Goal: Check status: Check status

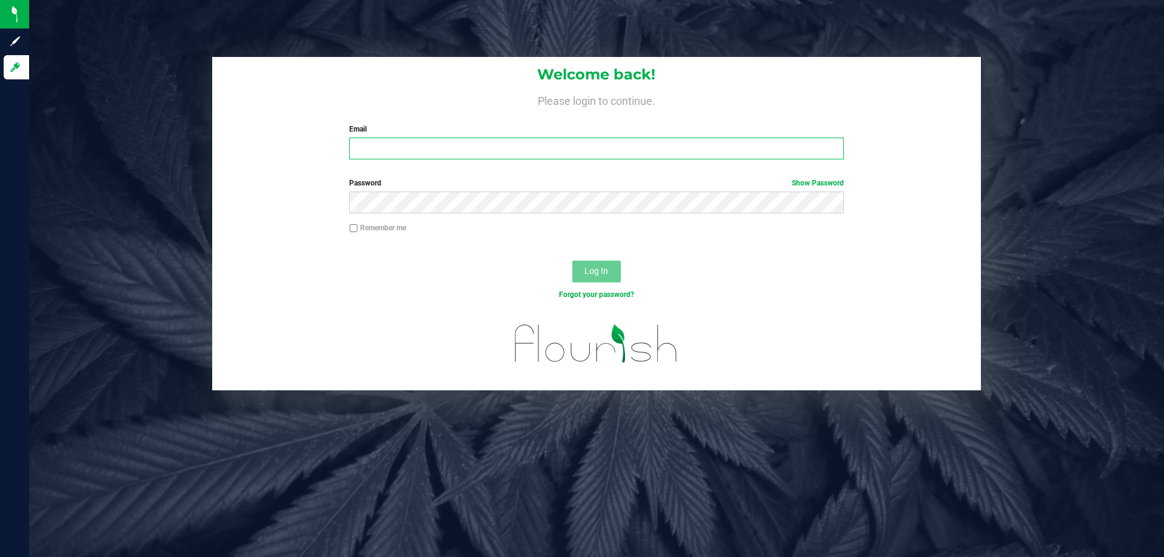
click at [379, 143] on input "Email" at bounding box center [596, 149] width 494 height 22
type input "[EMAIL_ADDRESS][DOMAIN_NAME]"
click at [572, 261] on button "Log In" at bounding box center [596, 272] width 49 height 22
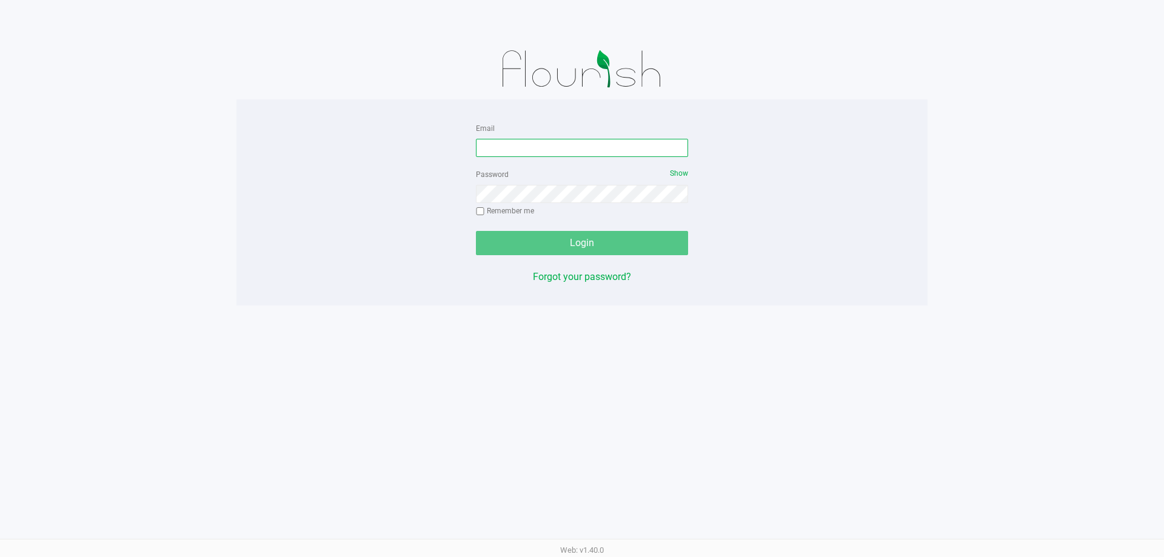
click at [574, 147] on input "Email" at bounding box center [582, 148] width 212 height 18
type input "[EMAIL_ADDRESS][DOMAIN_NAME]"
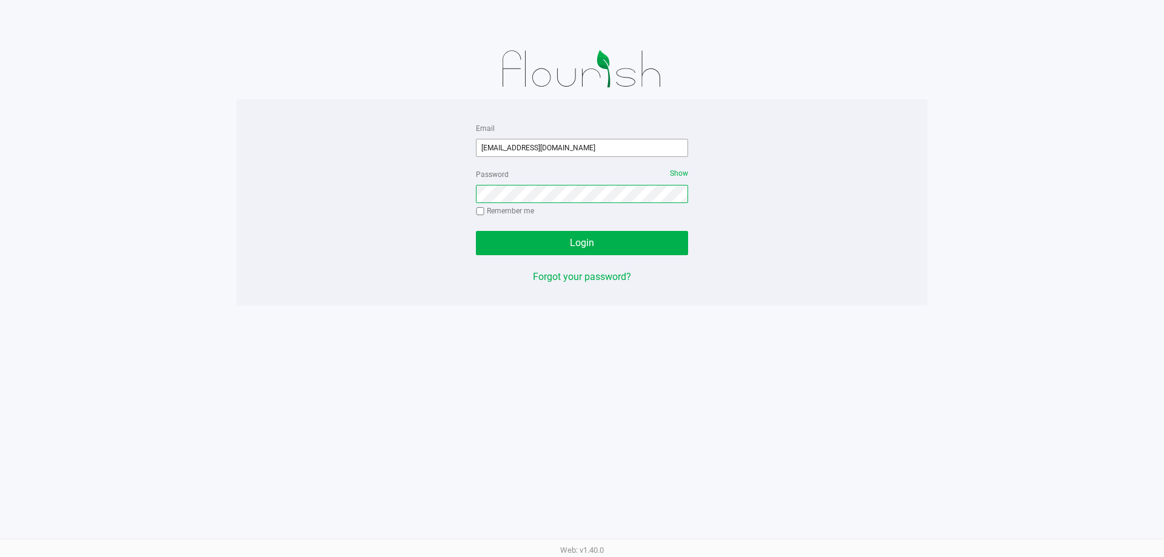
click at [476, 231] on button "Login" at bounding box center [582, 243] width 212 height 24
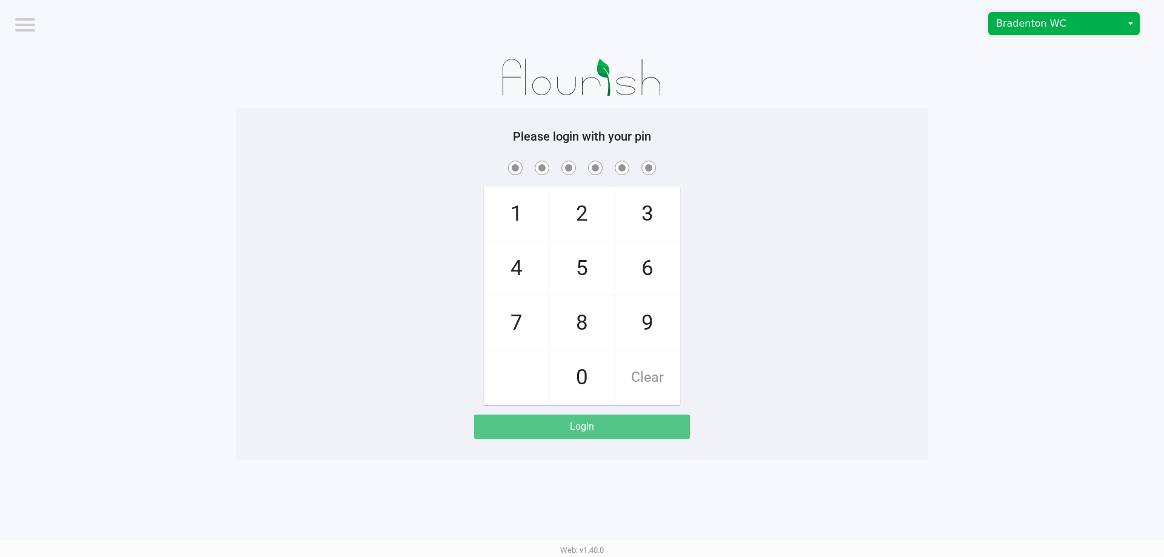
click at [990, 20] on span "Bradenton WC" at bounding box center [1055, 24] width 133 height 22
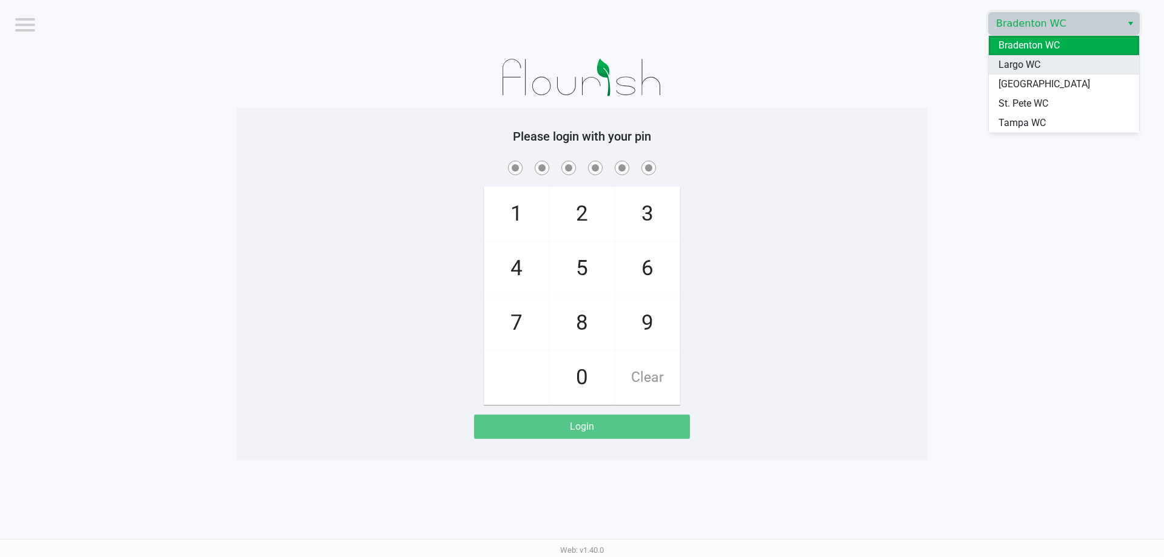
click at [1010, 63] on span "Largo WC" at bounding box center [1020, 65] width 42 height 15
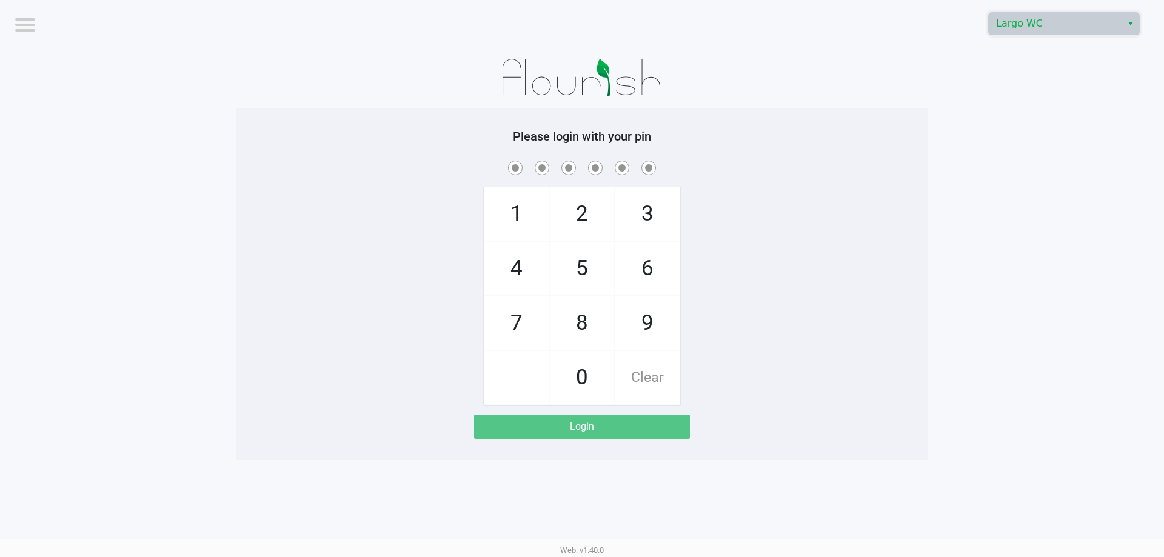
click at [713, 89] on div at bounding box center [581, 77] width 691 height 61
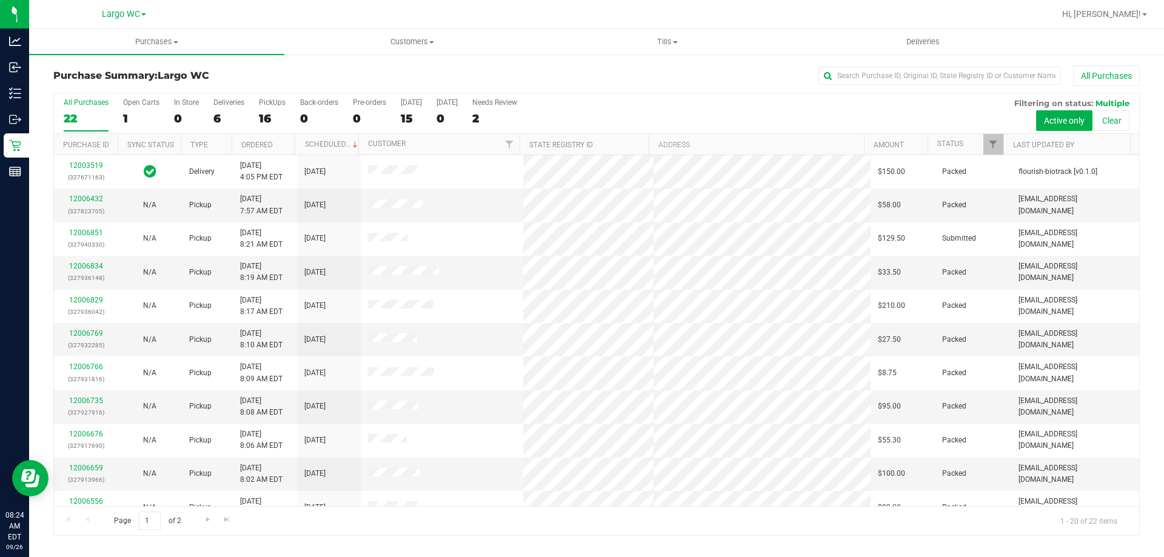
click at [564, 522] on div "Page 1 of 2 1 - 20 of 22 items" at bounding box center [596, 520] width 1085 height 29
click at [407, 42] on span "Customers" at bounding box center [412, 41] width 254 height 11
click at [360, 75] on span "All customers" at bounding box center [327, 73] width 87 height 10
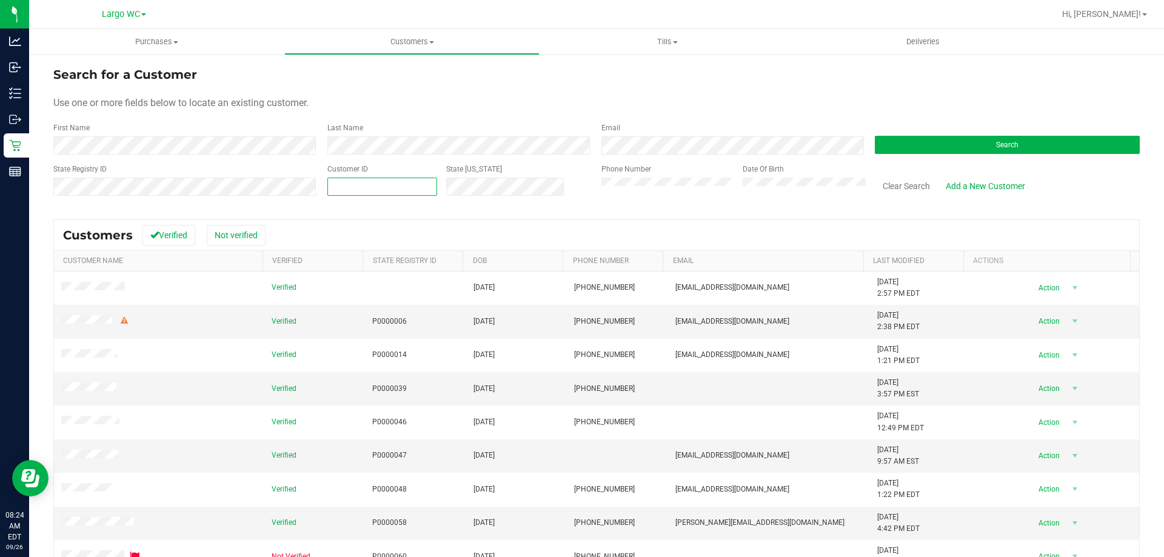
paste input "1453047"
type input "1453047"
click at [935, 149] on button "Search" at bounding box center [1007, 145] width 265 height 18
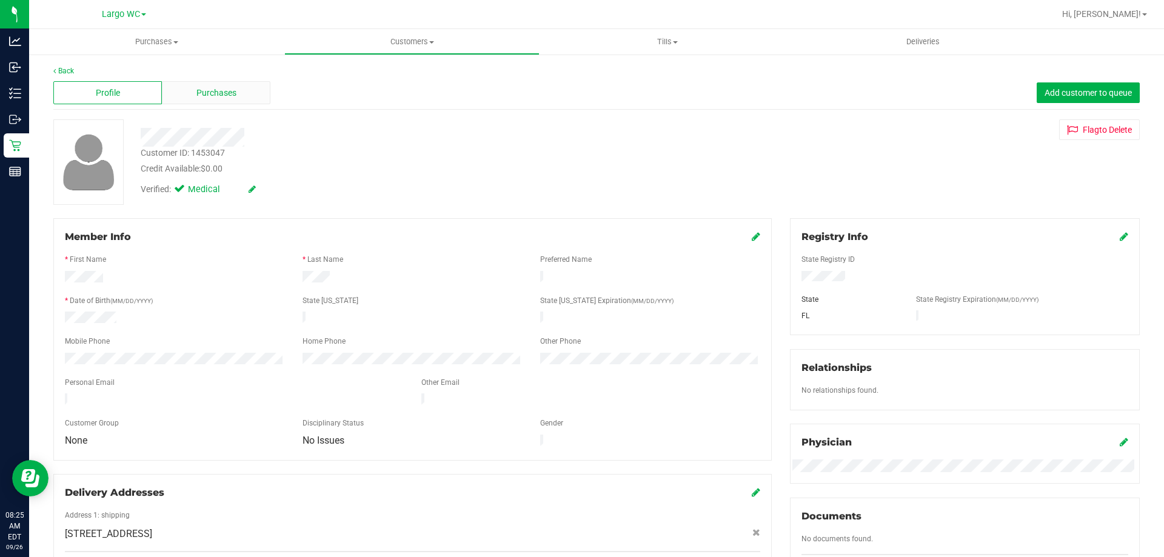
click at [215, 97] on span "Purchases" at bounding box center [216, 93] width 40 height 13
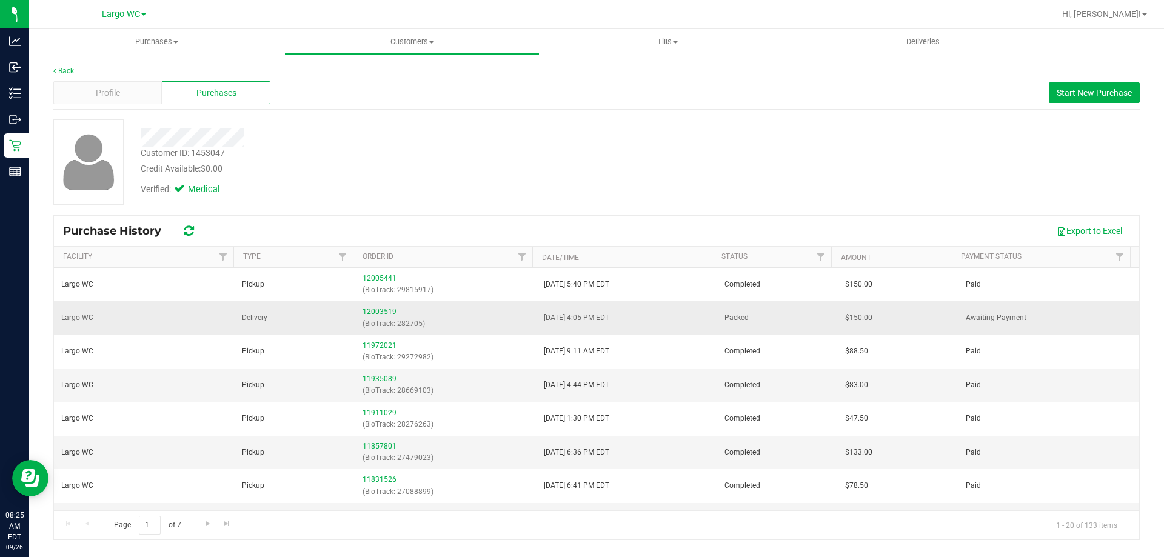
drag, startPoint x: 532, startPoint y: 315, endPoint x: 660, endPoint y: 320, distance: 128.0
click at [657, 320] on tr "Largo WC Delivery 12003519 (BioTrack: 282705) 9/25/2025 4:05 PM EDT Packed $150…" at bounding box center [596, 317] width 1085 height 33
click at [666, 314] on td "9/25/2025 4:05 PM EDT" at bounding box center [627, 317] width 181 height 33
drag, startPoint x: 463, startPoint y: 328, endPoint x: 664, endPoint y: 319, distance: 200.9
click at [663, 319] on tr "Largo WC Delivery 12003519 (BioTrack: 282705) 9/25/2025 4:05 PM EDT Packed $150…" at bounding box center [596, 317] width 1085 height 33
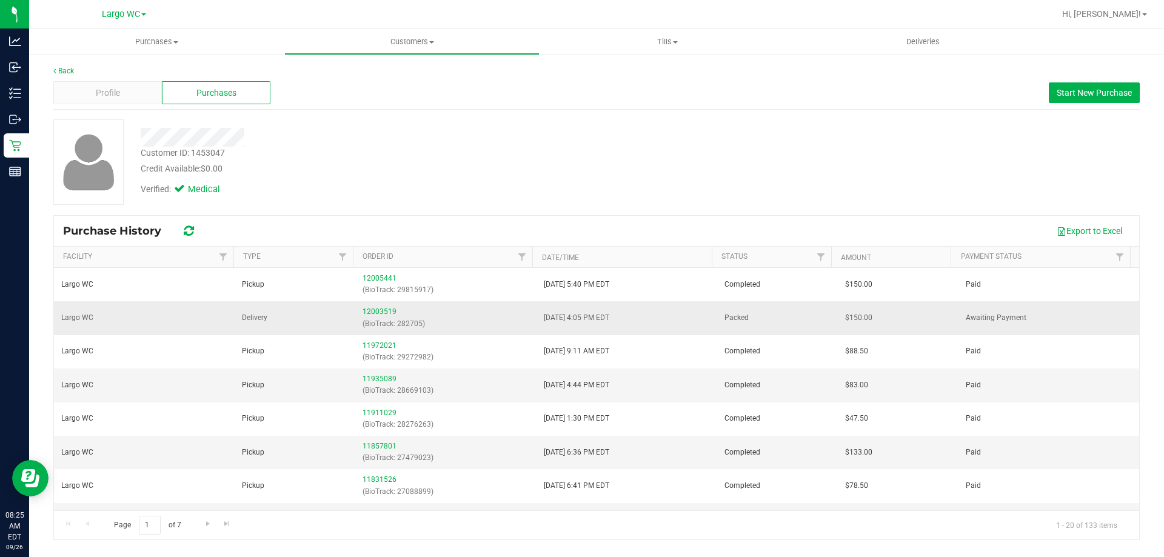
click at [692, 320] on td "9/25/2025 4:05 PM EDT" at bounding box center [627, 317] width 181 height 33
drag, startPoint x: 532, startPoint y: 312, endPoint x: 625, endPoint y: 314, distance: 92.2
click at [625, 314] on td "9/25/2025 4:05 PM EDT" at bounding box center [627, 317] width 181 height 33
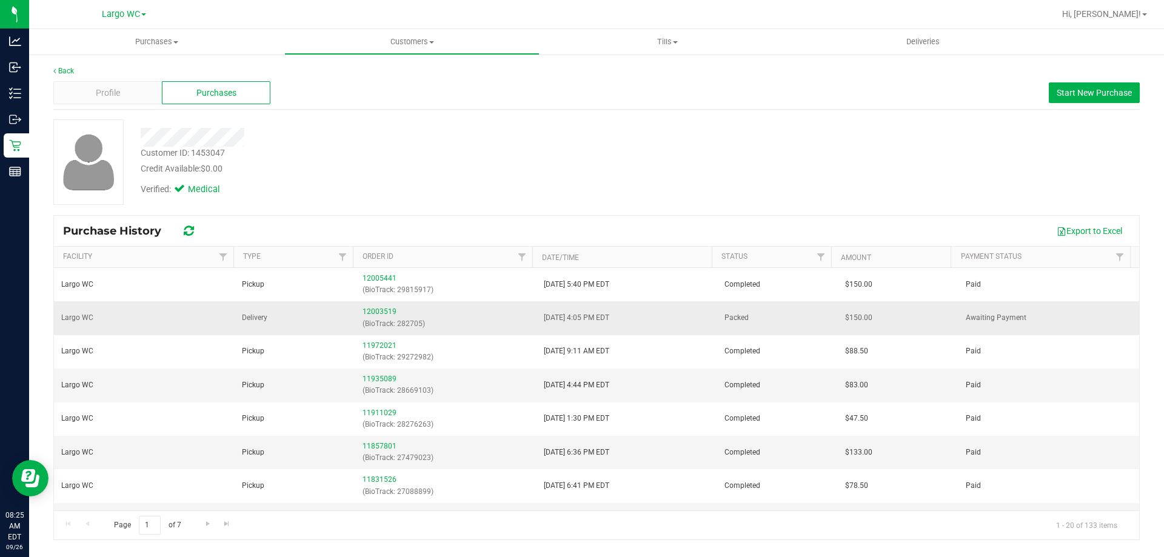
drag, startPoint x: 542, startPoint y: 305, endPoint x: 635, endPoint y: 309, distance: 92.9
click at [635, 309] on td "9/25/2025 4:05 PM EDT" at bounding box center [627, 317] width 181 height 33
click at [645, 309] on td "9/25/2025 4:05 PM EDT" at bounding box center [627, 317] width 181 height 33
click at [1080, 324] on td "Awaiting Payment" at bounding box center [1049, 317] width 181 height 33
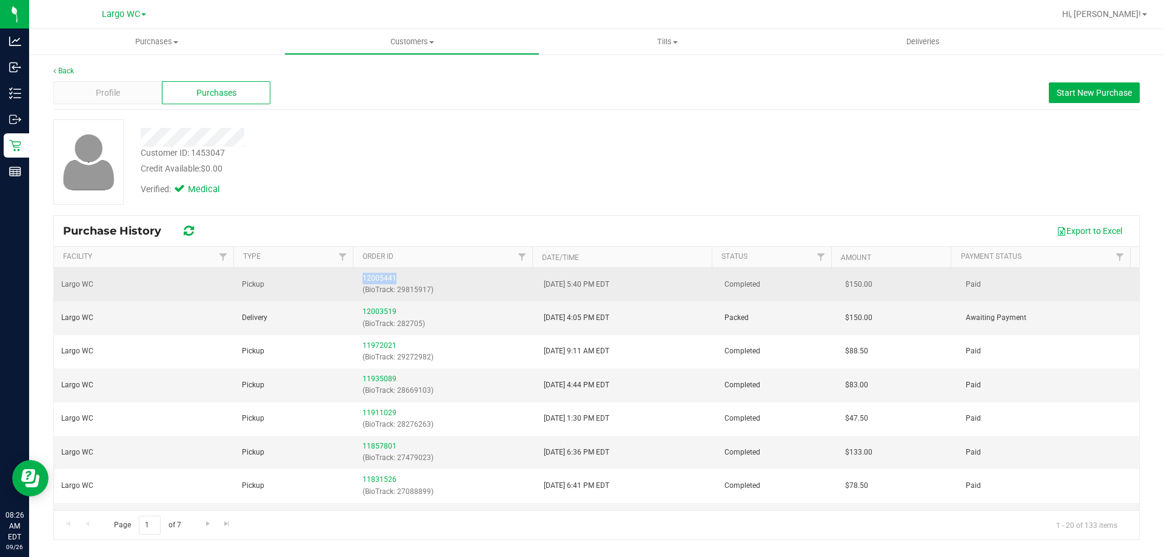
drag, startPoint x: 324, startPoint y: 288, endPoint x: 428, endPoint y: 283, distance: 103.8
click at [424, 280] on tr "Largo WC Pickup 12005441 (BioTrack: 29815917) 9/25/2025 5:40 PM EDT Completed $…" at bounding box center [596, 284] width 1085 height 33
click at [441, 292] on p "(BioTrack: 29815917)" at bounding box center [446, 290] width 166 height 12
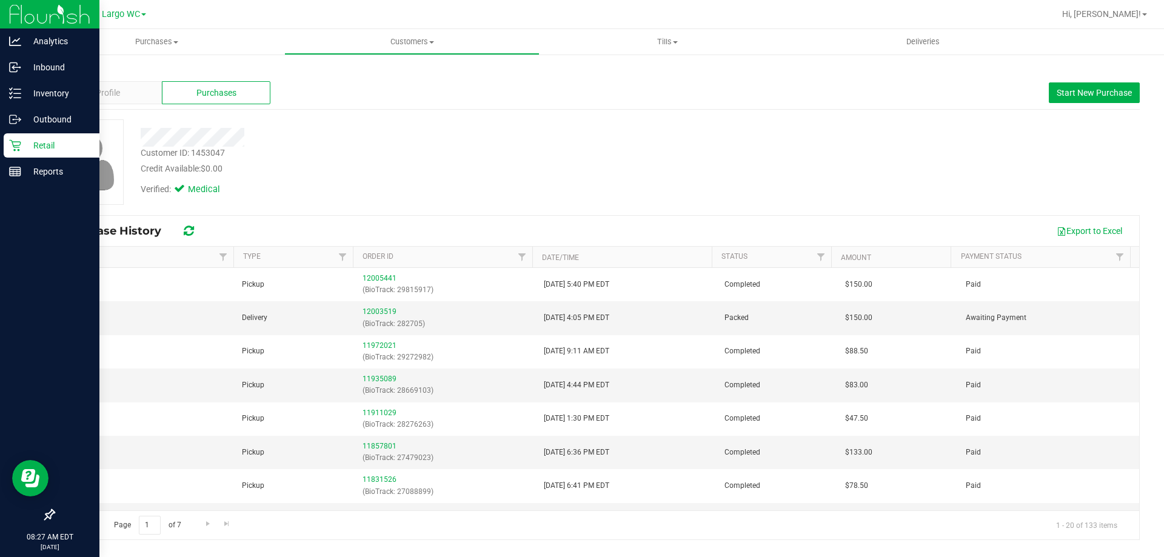
click at [13, 144] on icon at bounding box center [15, 145] width 12 height 12
